Goal: Transaction & Acquisition: Purchase product/service

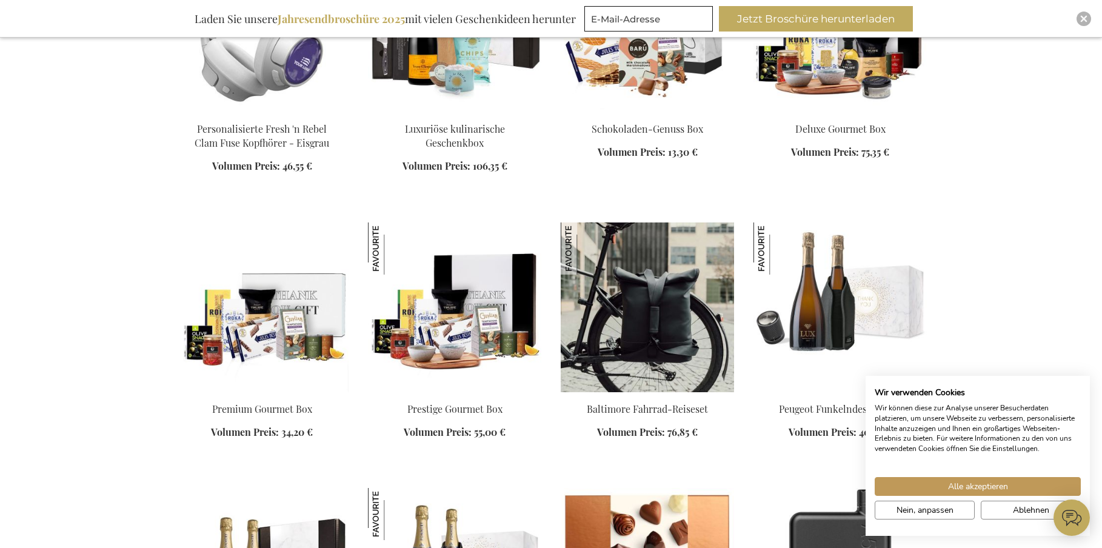
scroll to position [3516, 0]
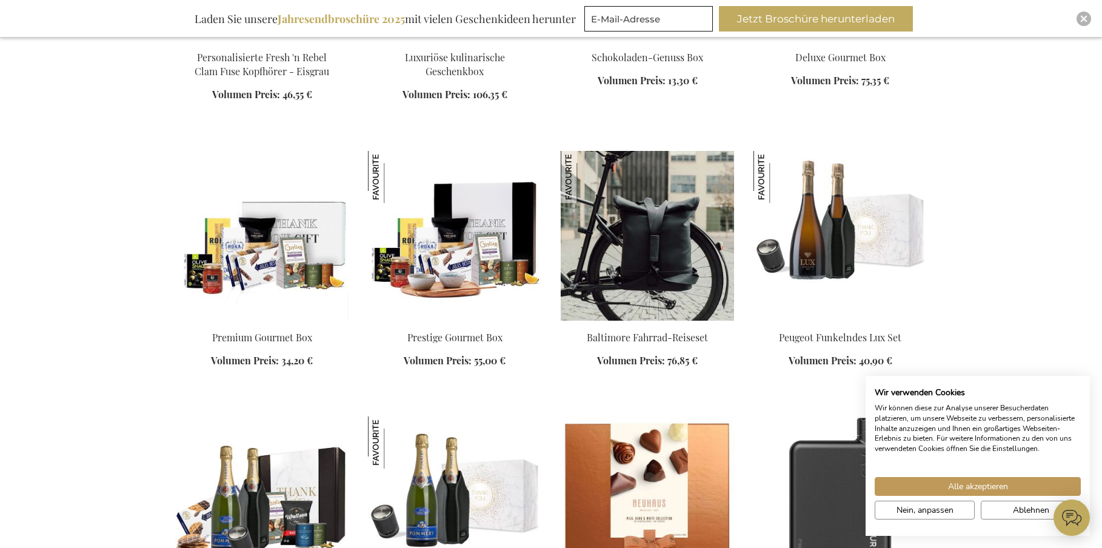
click at [664, 362] on div "In den Warenkorb" at bounding box center [647, 356] width 173 height 51
click at [636, 343] on div "In den Warenkorb" at bounding box center [647, 356] width 173 height 51
click at [675, 254] on img at bounding box center [647, 236] width 173 height 170
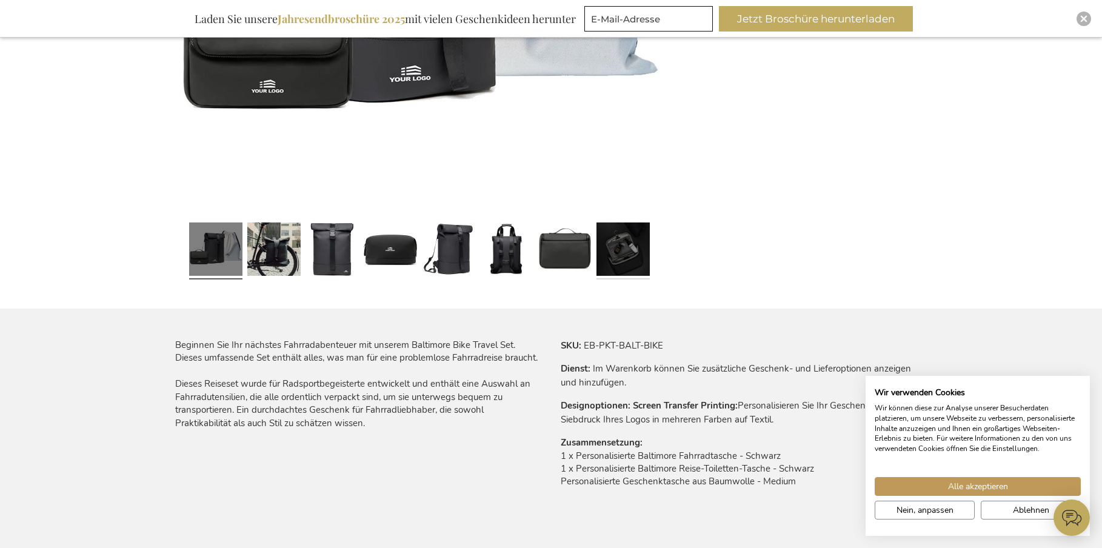
click at [632, 255] on link at bounding box center [622, 251] width 53 height 67
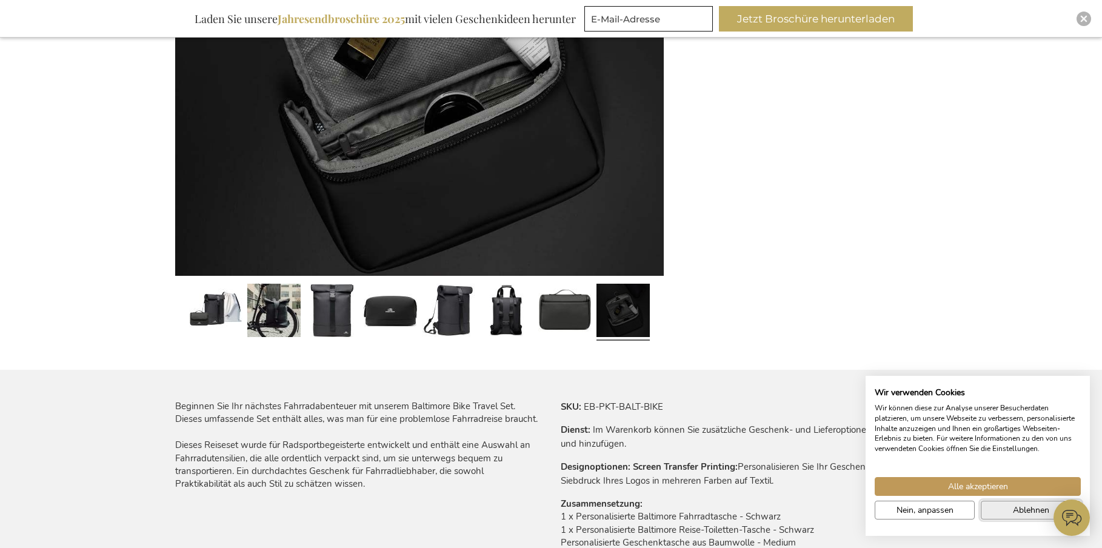
click at [1023, 511] on span "Ablehnen" at bounding box center [1031, 510] width 36 height 13
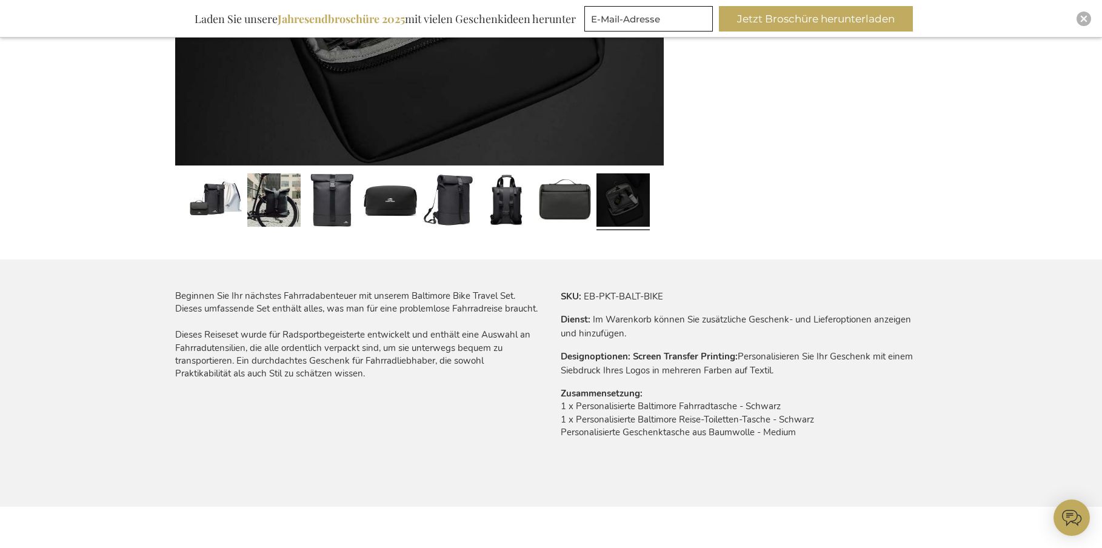
scroll to position [292, 0]
